Goal: Task Accomplishment & Management: Use online tool/utility

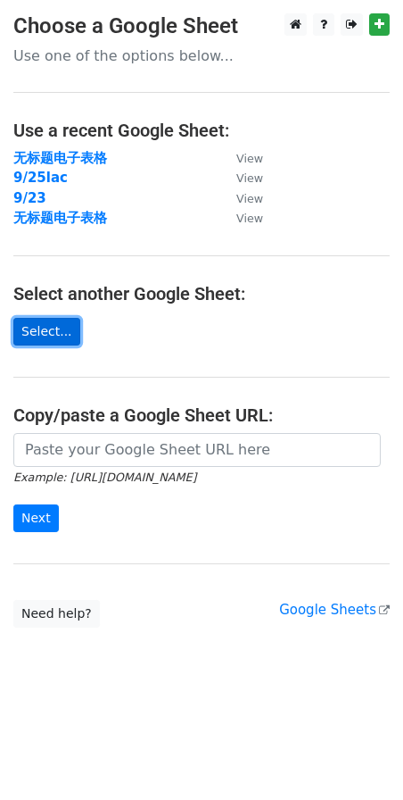
click at [53, 328] on link "Select..." at bounding box center [46, 332] width 67 height 28
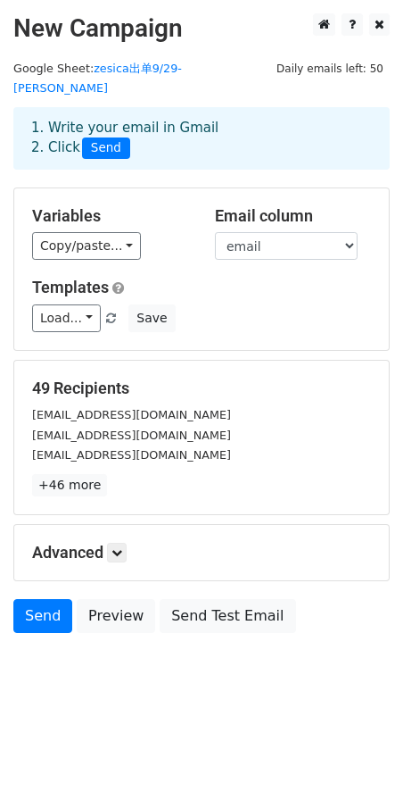
drag, startPoint x: 0, startPoint y: 0, endPoint x: 91, endPoint y: 112, distance: 144.0
click at [91, 118] on div "1. Write your email in Gmail 2. Click Send" at bounding box center [202, 138] width 368 height 41
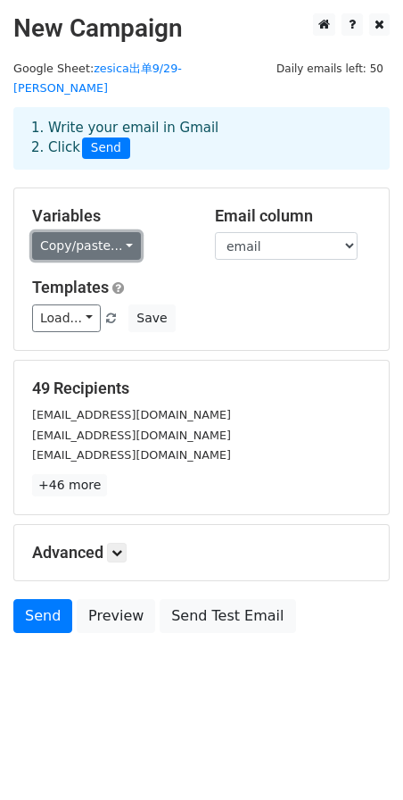
drag, startPoint x: 91, startPoint y: 112, endPoint x: 102, endPoint y: 228, distance: 117.4
click at [102, 232] on link "Copy/paste..." at bounding box center [86, 246] width 109 height 28
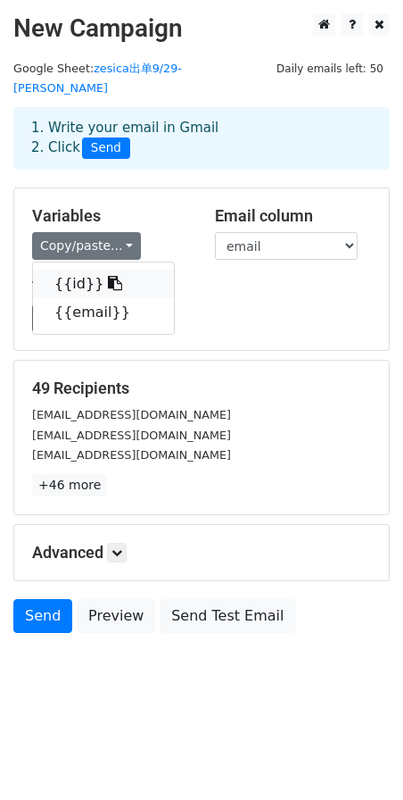
click at [108, 276] on icon at bounding box center [115, 283] width 14 height 14
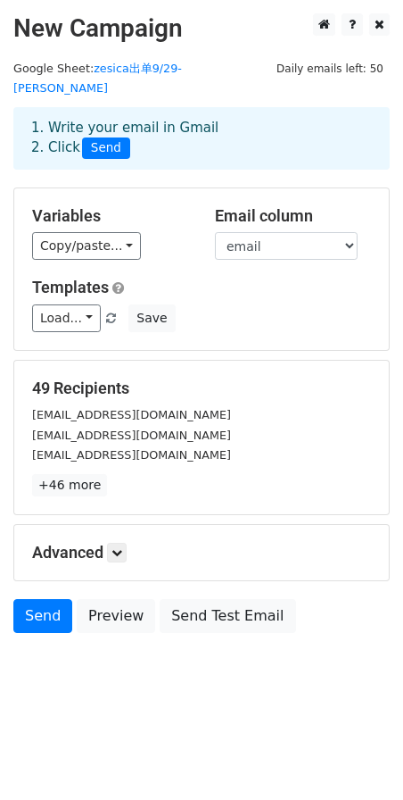
drag, startPoint x: 95, startPoint y: 259, endPoint x: 84, endPoint y: 70, distance: 189.6
click at [84, 70] on small "Google Sheet: zesica出单9/29-jessica" at bounding box center [97, 79] width 169 height 34
drag, startPoint x: 84, startPoint y: 70, endPoint x: 86, endPoint y: 228, distance: 158.9
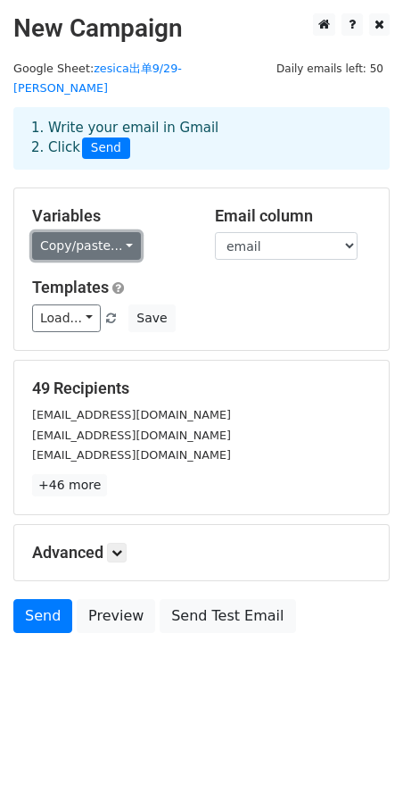
click at [86, 232] on link "Copy/paste..." at bounding box center [86, 246] width 109 height 28
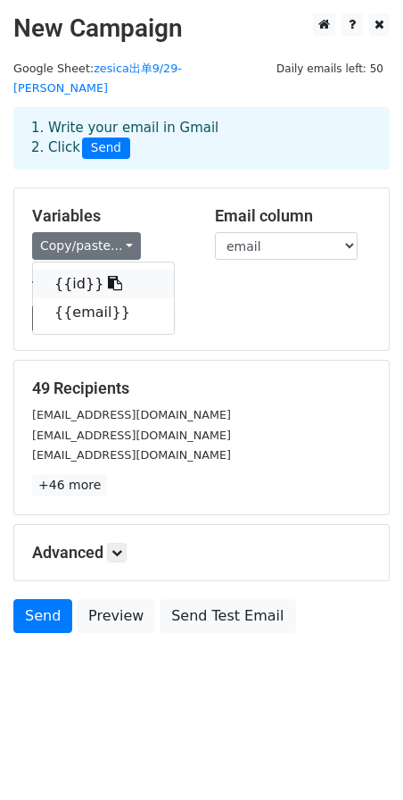
click at [104, 275] on span at bounding box center [113, 283] width 19 height 17
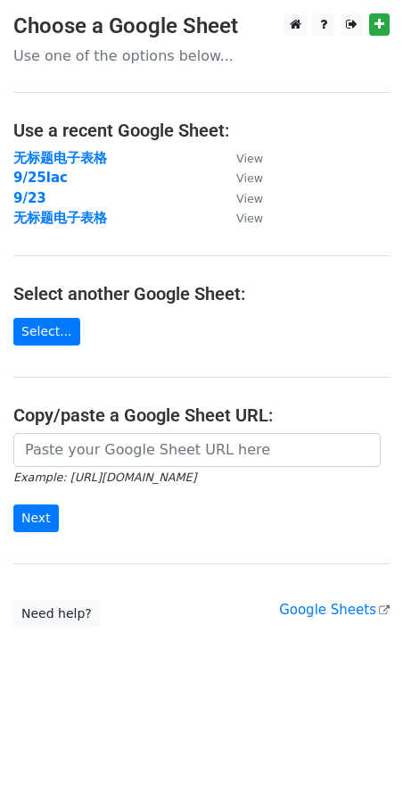
click at [37, 349] on main "Choose a Google Sheet Use one of the options below... Use a recent Google Sheet…" at bounding box center [201, 320] width 403 height 614
drag, startPoint x: 37, startPoint y: 349, endPoint x: 31, endPoint y: 331, distance: 18.6
click at [31, 331] on link "Select..." at bounding box center [46, 332] width 67 height 28
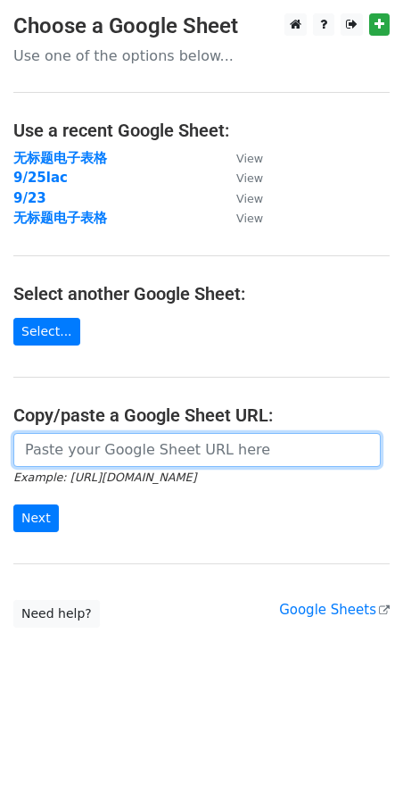
drag, startPoint x: 110, startPoint y: 434, endPoint x: 70, endPoint y: 465, distance: 50.9
click at [70, 465] on input "url" at bounding box center [197, 450] width 368 height 34
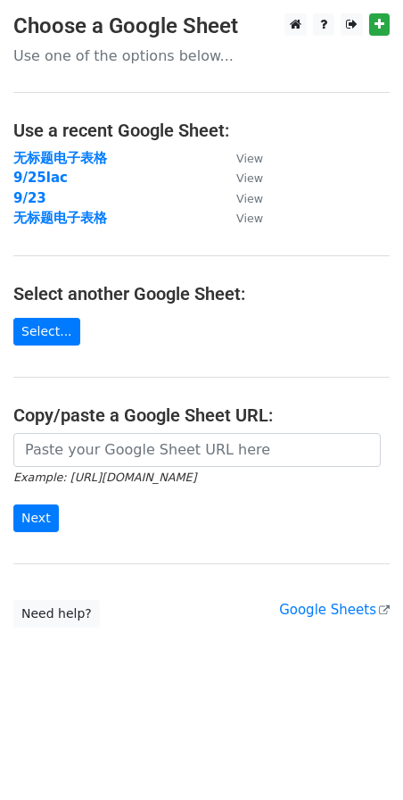
drag, startPoint x: 70, startPoint y: 465, endPoint x: 270, endPoint y: 271, distance: 278.3
click at [270, 271] on main "Choose a Google Sheet Use one of the options below... Use a recent Google Sheet…" at bounding box center [201, 320] width 403 height 614
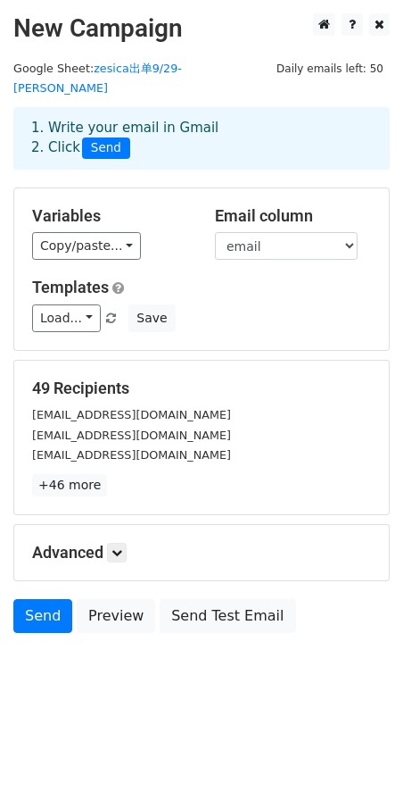
click at [104, 42] on h2 "New Campaign" at bounding box center [201, 28] width 377 height 30
drag, startPoint x: 104, startPoint y: 42, endPoint x: 106, endPoint y: 232, distance: 190.1
click at [106, 232] on link "Copy/paste..." at bounding box center [86, 246] width 109 height 28
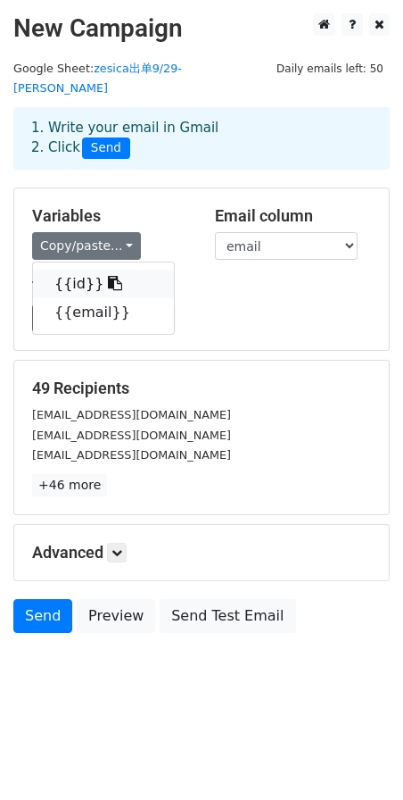
click at [108, 276] on icon at bounding box center [115, 283] width 14 height 14
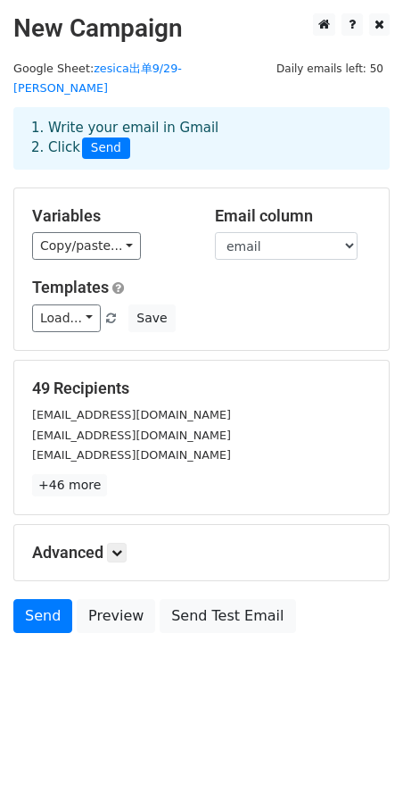
drag, startPoint x: 95, startPoint y: 267, endPoint x: 341, endPoint y: 677, distance: 478.3
click at [341, 677] on body "New Campaign Daily emails left: 50 Google Sheet: zesica出单9/29-[PERSON_NAME] 1. …" at bounding box center [201, 363] width 403 height 700
click at [105, 42] on h2 "New Campaign" at bounding box center [201, 28] width 377 height 30
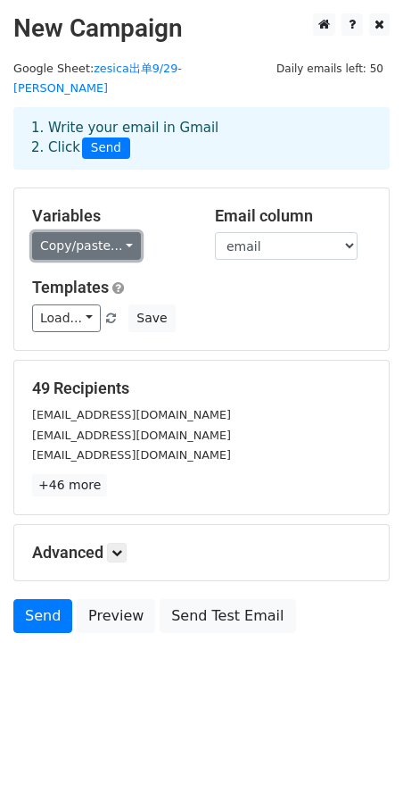
drag, startPoint x: 105, startPoint y: 42, endPoint x: 95, endPoint y: 231, distance: 189.5
click at [95, 232] on link "Copy/paste..." at bounding box center [86, 246] width 109 height 28
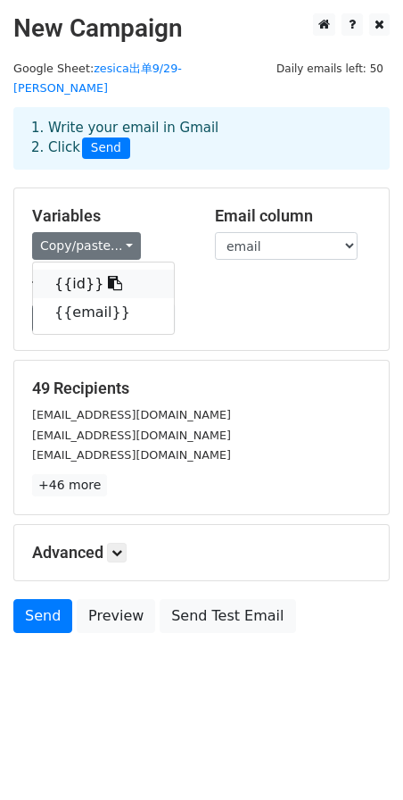
click at [108, 276] on icon at bounding box center [115, 283] width 14 height 14
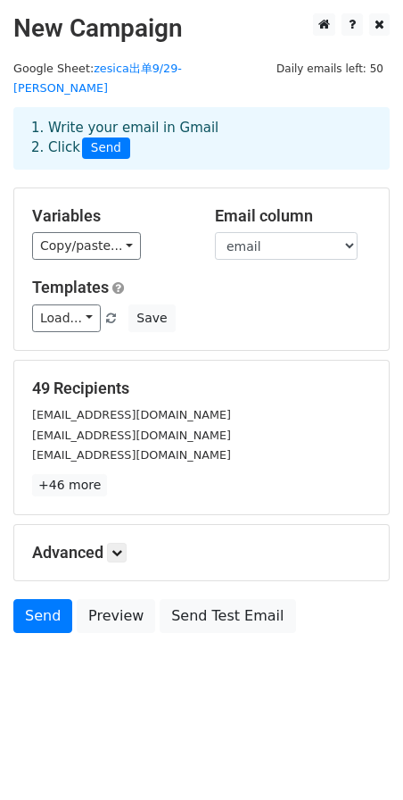
click at [125, 448] on small "connieleelee@yahoo.com" at bounding box center [131, 454] width 199 height 13
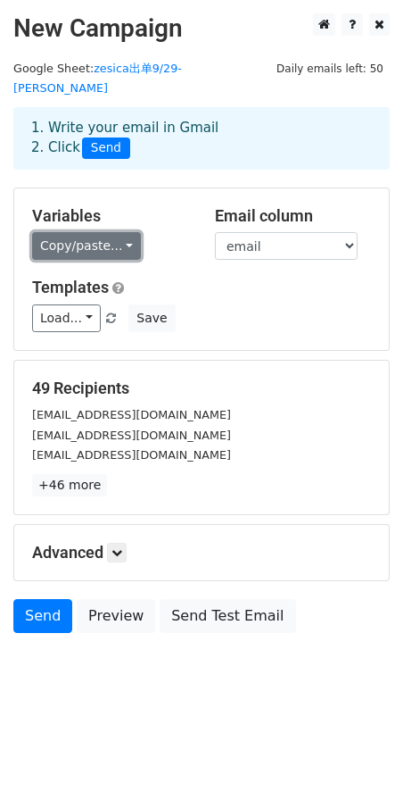
click at [97, 233] on link "Copy/paste..." at bounding box center [86, 246] width 109 height 28
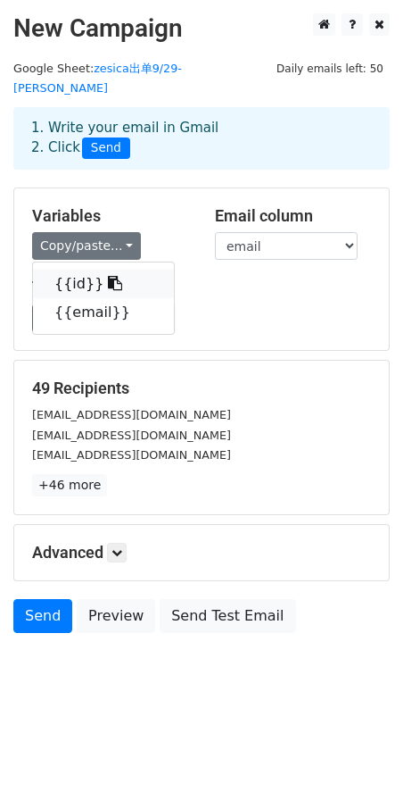
click at [83, 271] on link "{{id}}" at bounding box center [103, 284] width 141 height 29
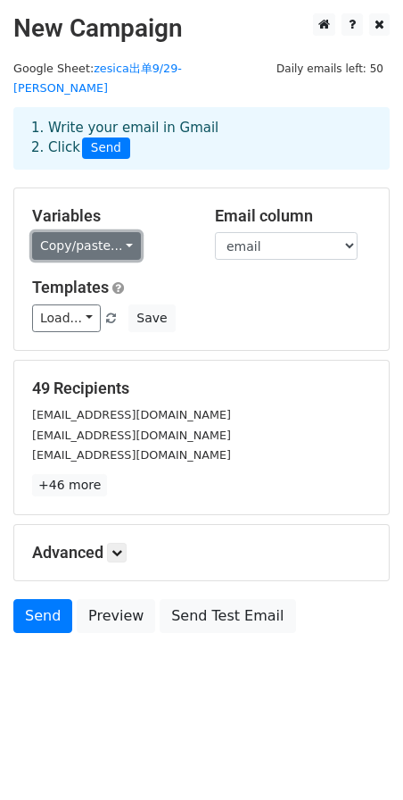
click at [72, 232] on link "Copy/paste..." at bounding box center [86, 246] width 109 height 28
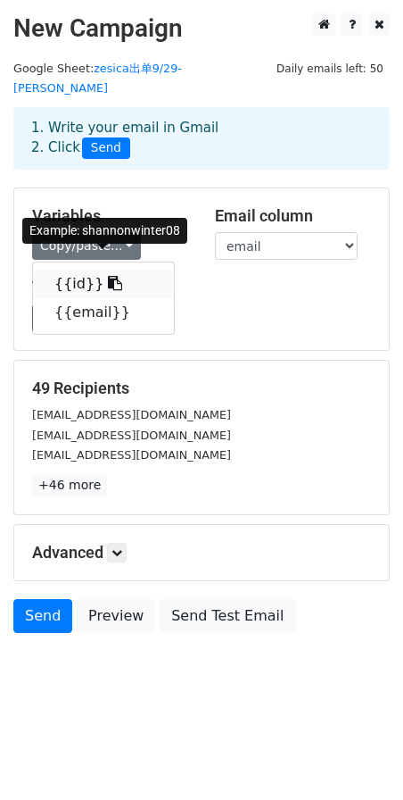
click at [104, 275] on span at bounding box center [113, 283] width 19 height 17
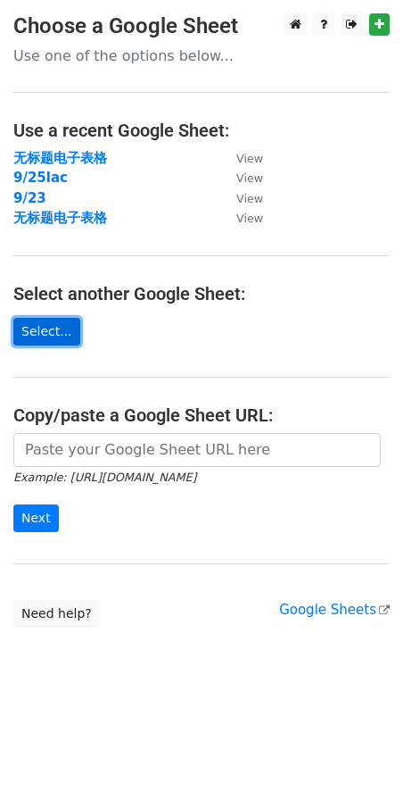
click at [54, 324] on link "Select..." at bounding box center [46, 332] width 67 height 28
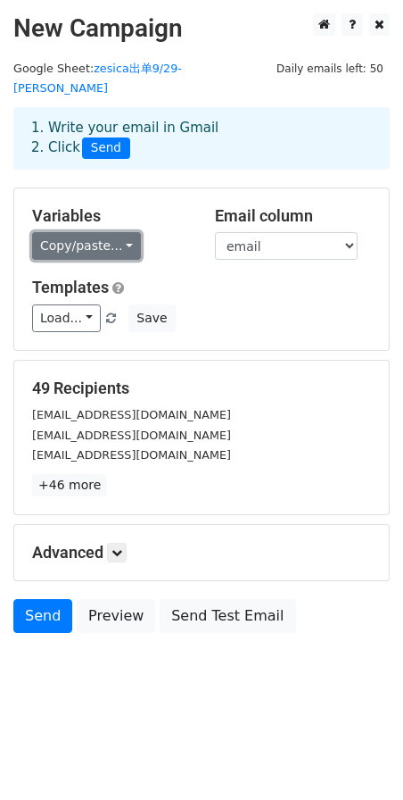
click at [79, 232] on link "Copy/paste..." at bounding box center [86, 246] width 109 height 28
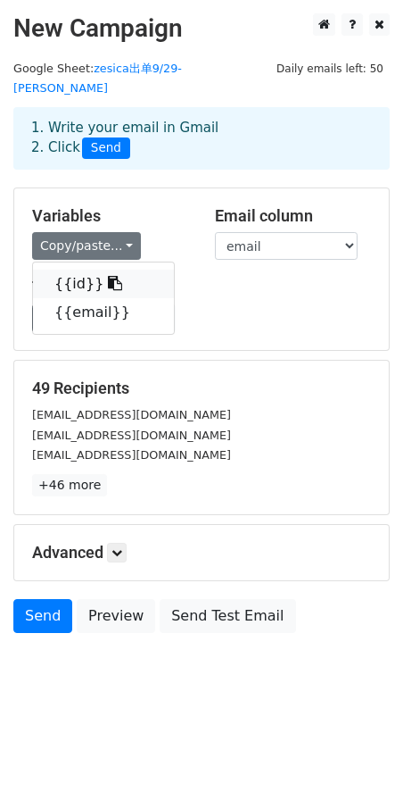
click at [75, 276] on link "{{id}}" at bounding box center [103, 284] width 141 height 29
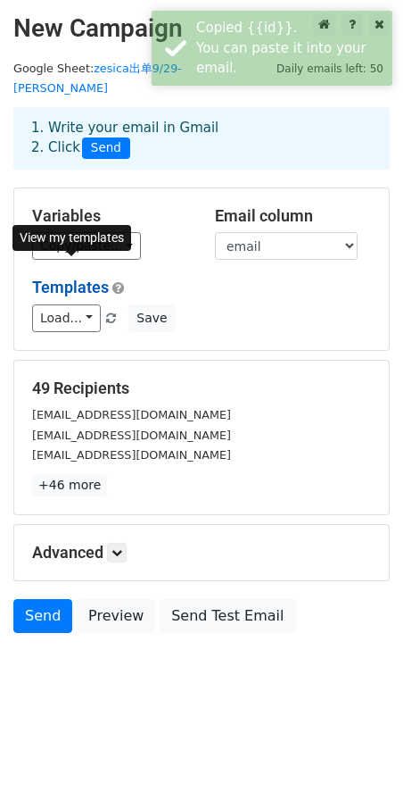
click at [98, 278] on link "Templates" at bounding box center [70, 287] width 77 height 19
